Goal: Transaction & Acquisition: Download file/media

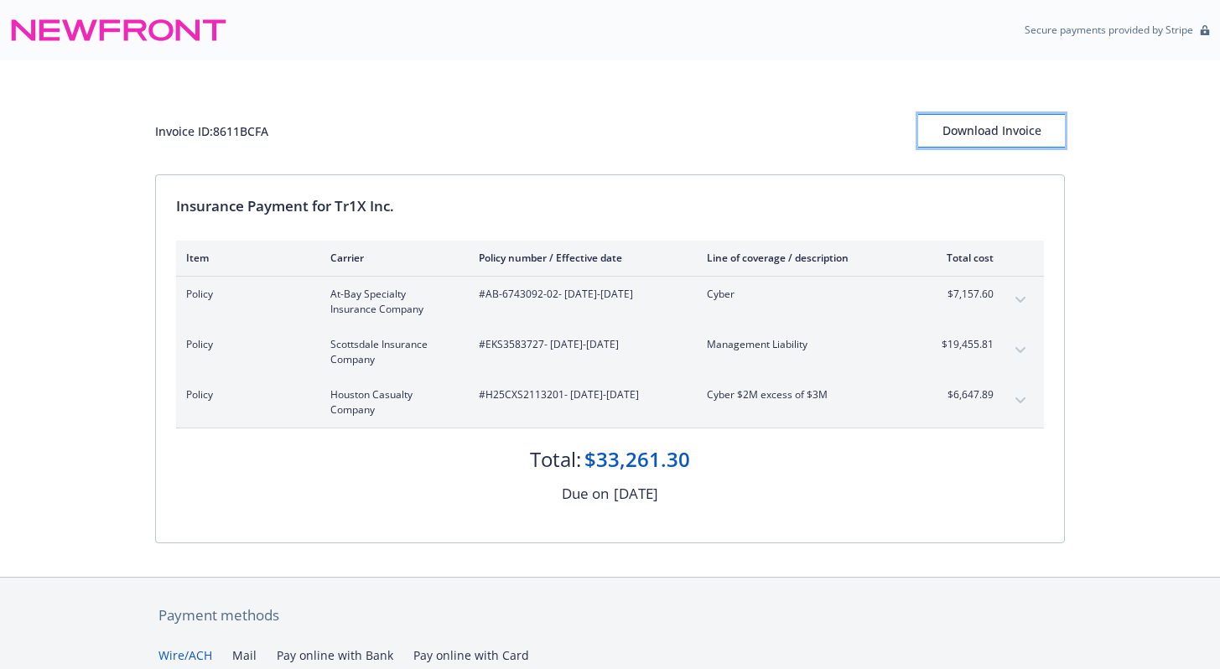
click at [961, 128] on div "Download Invoice" at bounding box center [991, 131] width 147 height 32
